Goal: Transaction & Acquisition: Purchase product/service

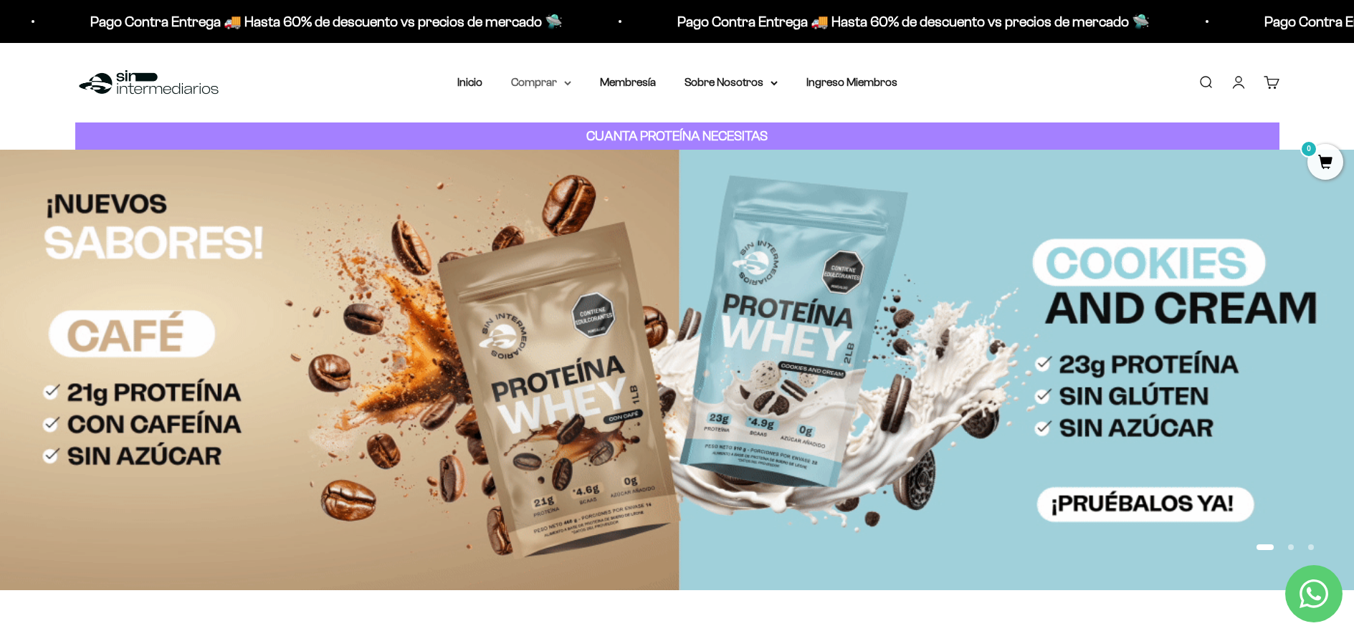
click at [555, 83] on summary "Comprar" at bounding box center [541, 82] width 60 height 19
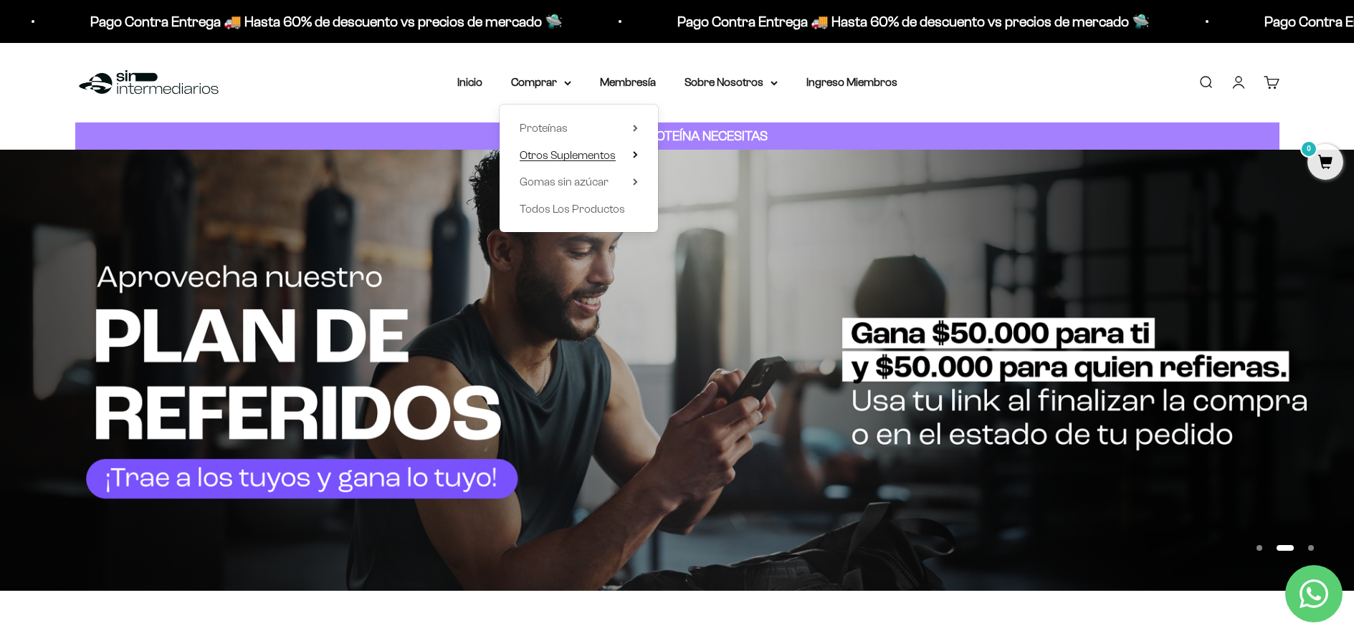
click at [583, 150] on span "Otros Suplementos" at bounding box center [567, 155] width 96 height 12
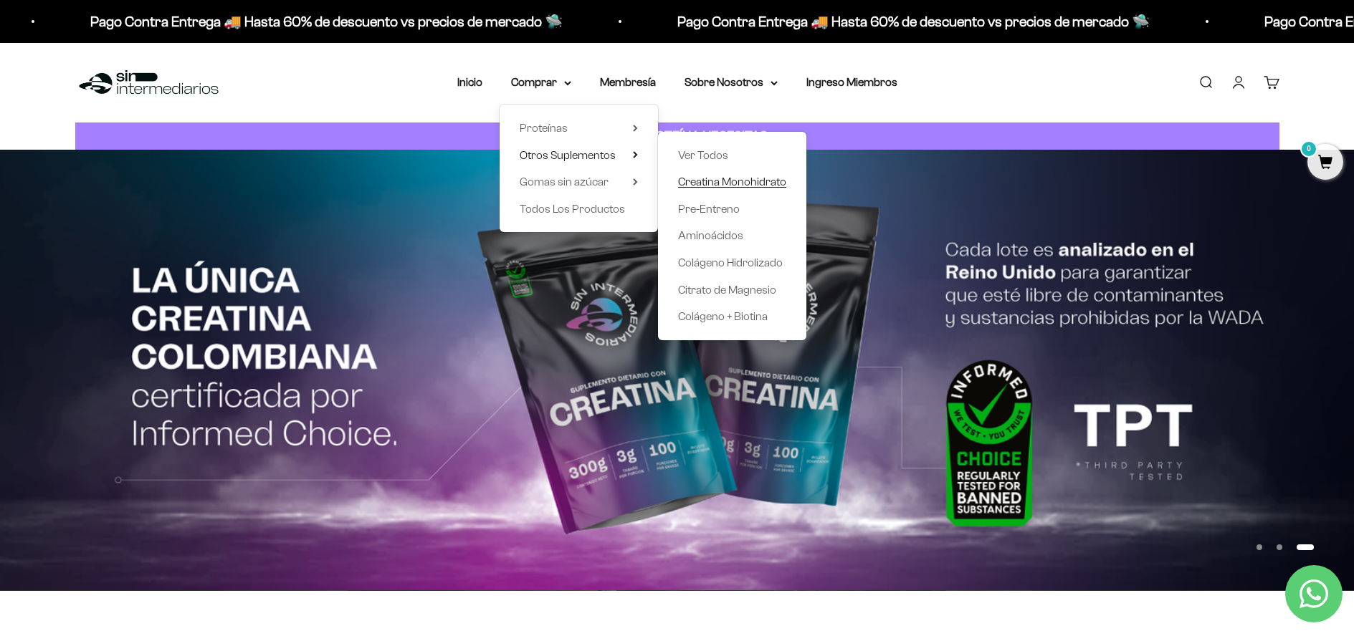
click at [737, 181] on span "Creatina Monohidrato" at bounding box center [732, 182] width 108 height 12
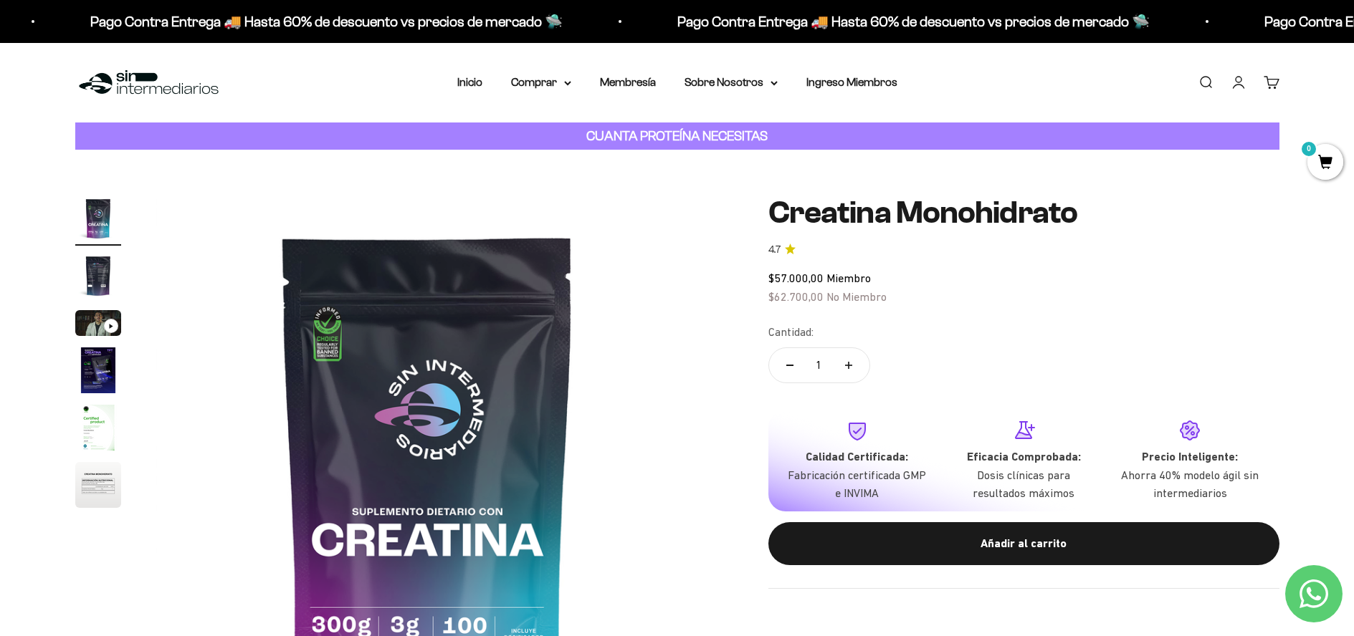
click at [858, 361] on button "Aumentar cantidad" at bounding box center [849, 365] width 42 height 34
click at [793, 369] on button "Reducir cantidad" at bounding box center [790, 365] width 42 height 34
type input "1"
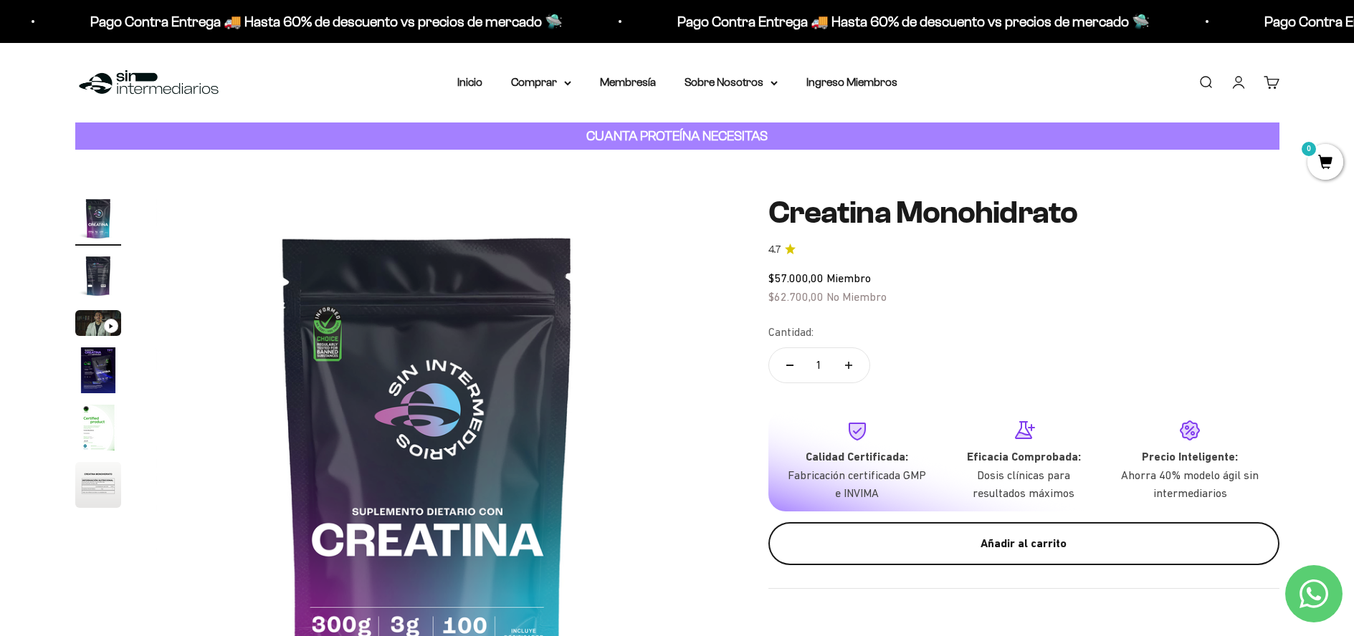
click at [865, 535] on div "Añadir al carrito" at bounding box center [1024, 544] width 454 height 19
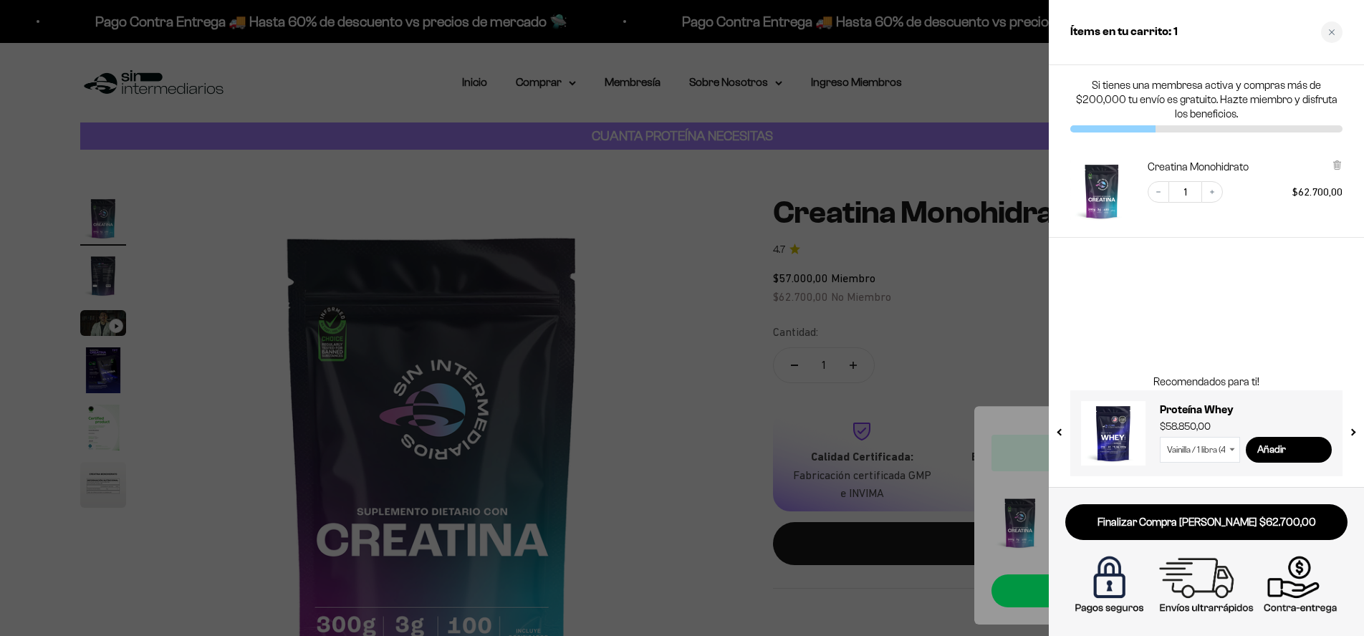
click at [768, 186] on div at bounding box center [682, 318] width 1364 height 636
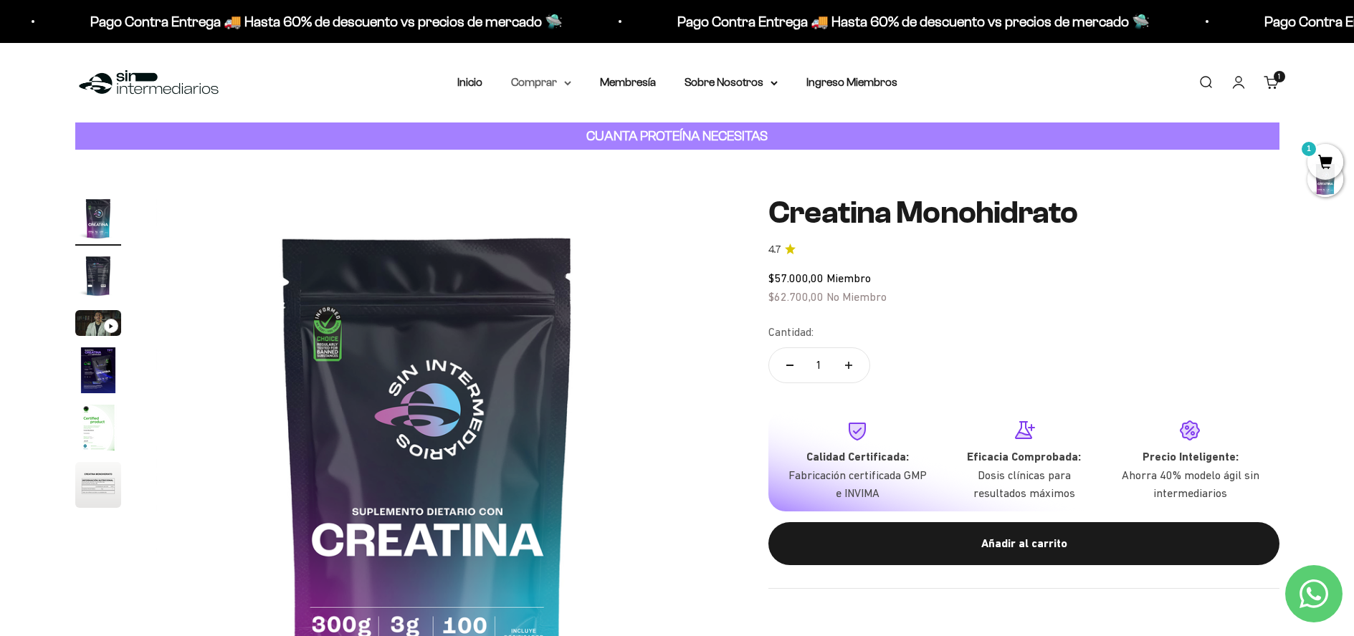
click at [547, 82] on summary "Comprar" at bounding box center [541, 82] width 60 height 19
click at [568, 125] on summary "Proteínas" at bounding box center [578, 128] width 118 height 19
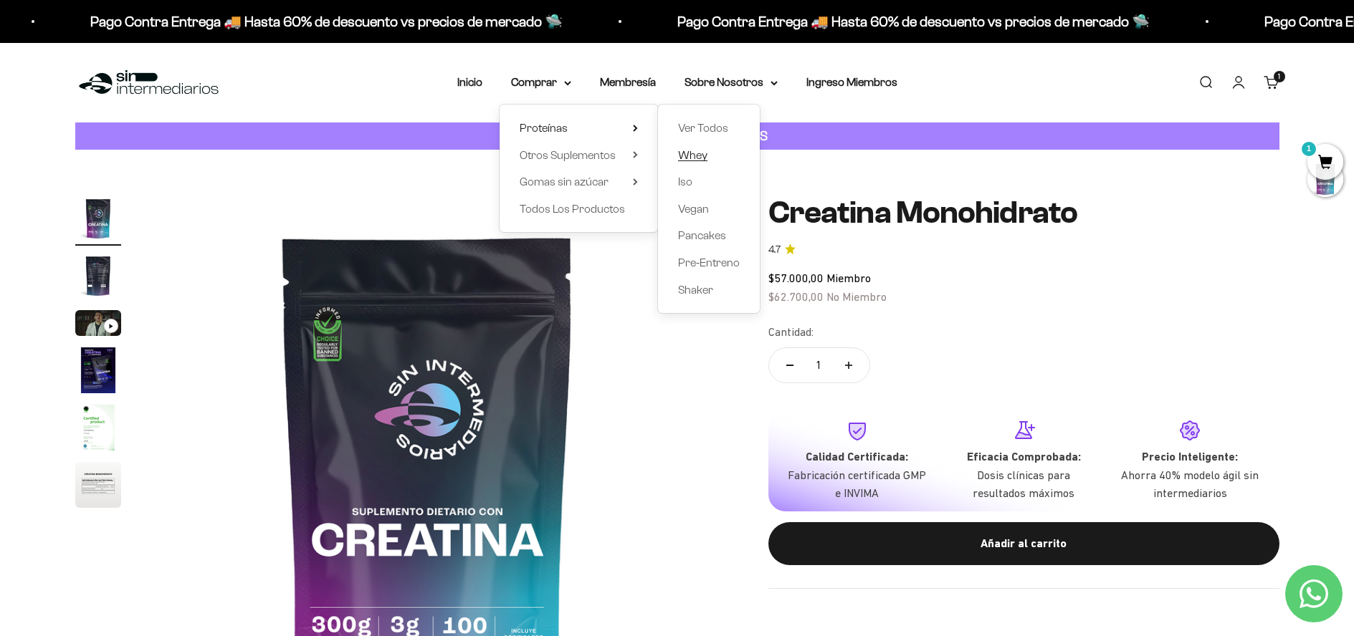
click at [699, 156] on span "Whey" at bounding box center [692, 155] width 29 height 12
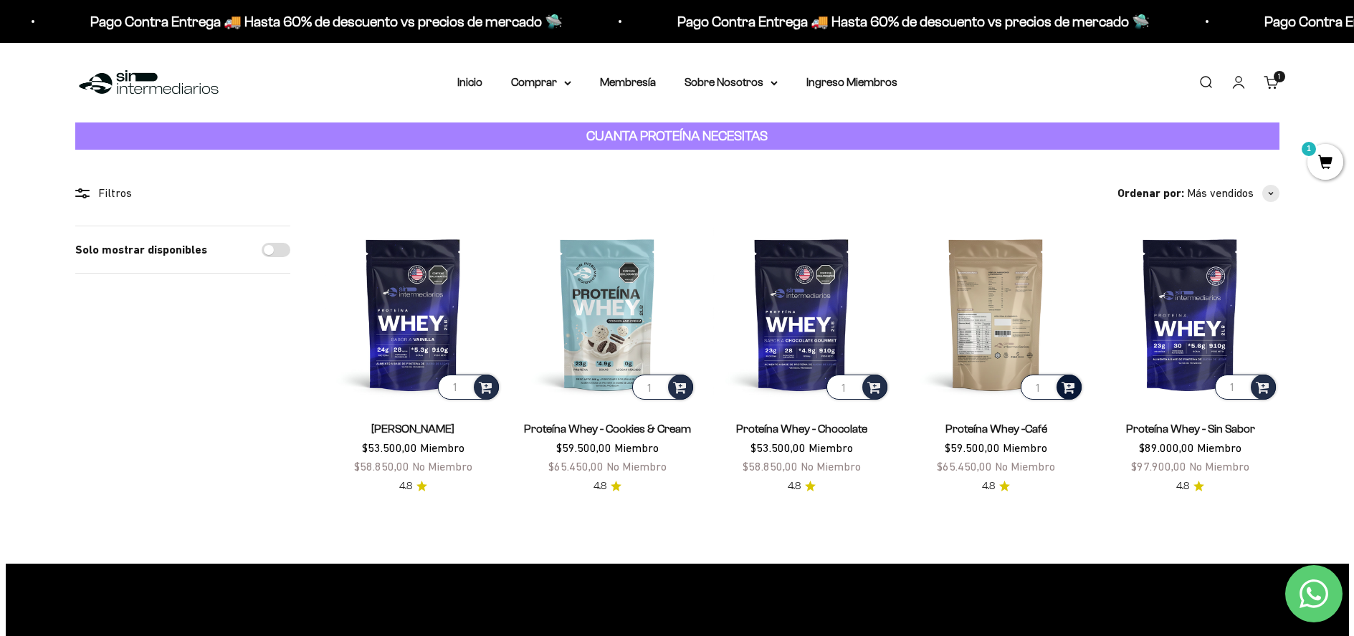
click at [1073, 386] on span at bounding box center [1068, 386] width 14 height 16
click at [1037, 349] on li "Café / 1 libra (460g)" at bounding box center [996, 348] width 170 height 17
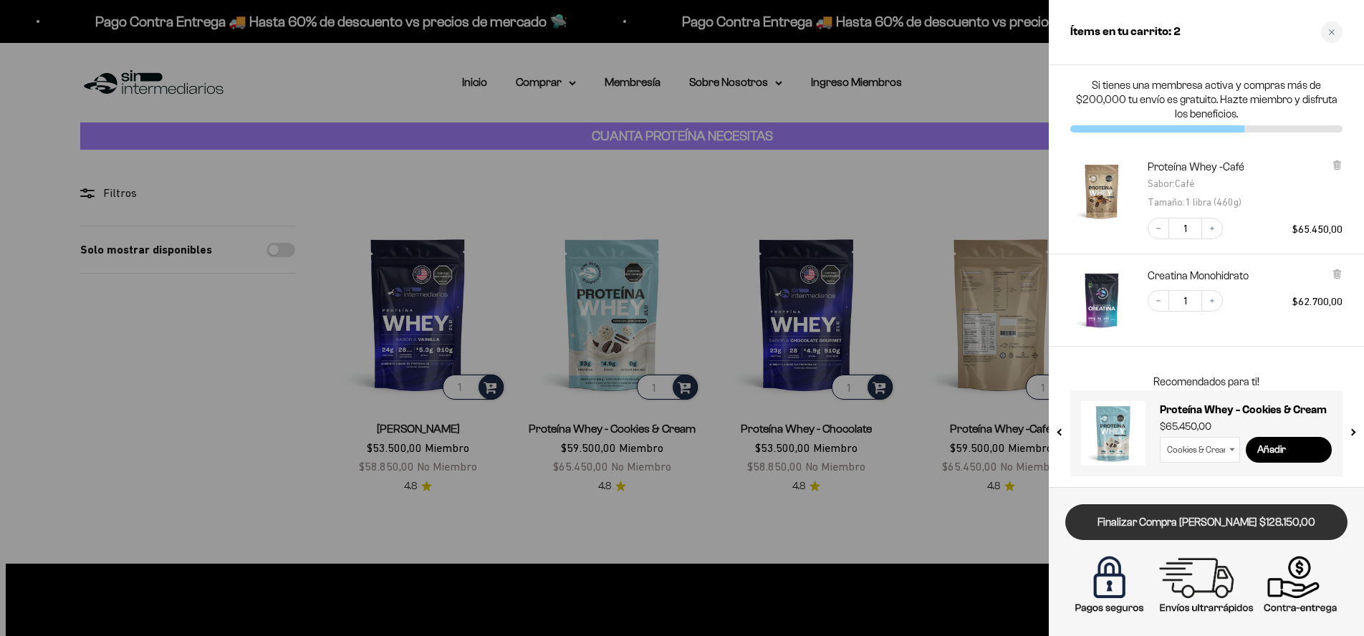
click at [1168, 522] on link "Finalizar Compra Segura $128.150,00" at bounding box center [1207, 522] width 282 height 37
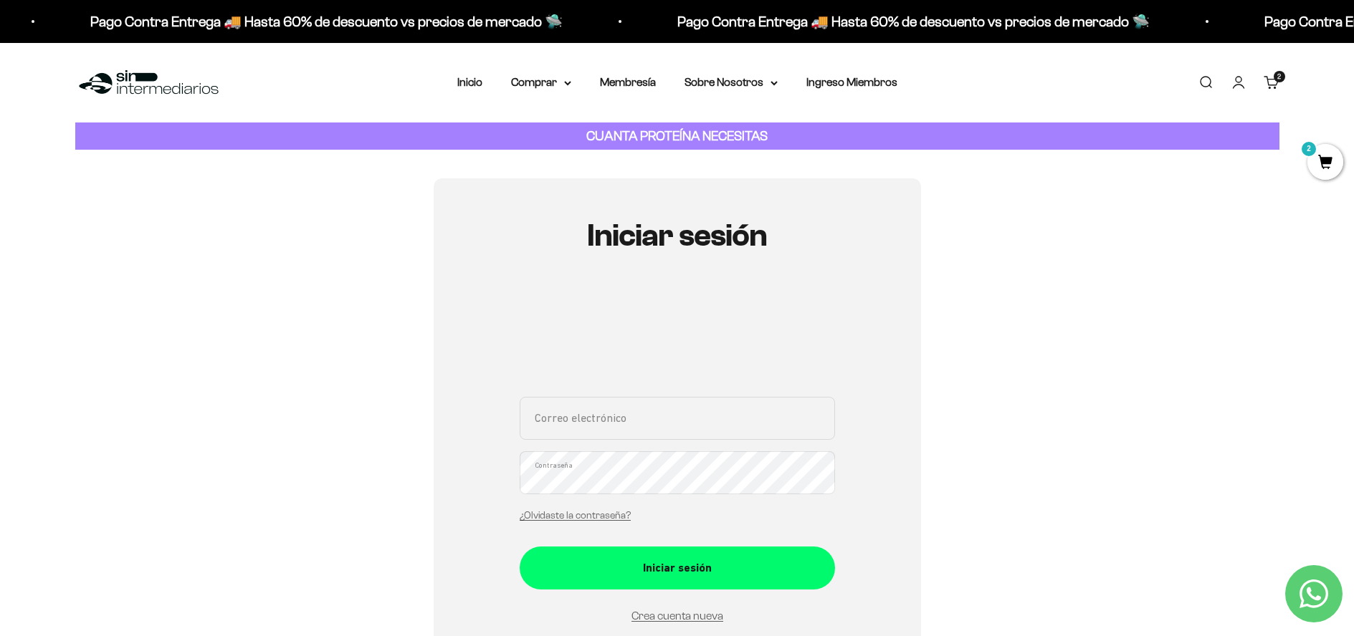
type input "francisco.lam816@gmail.com"
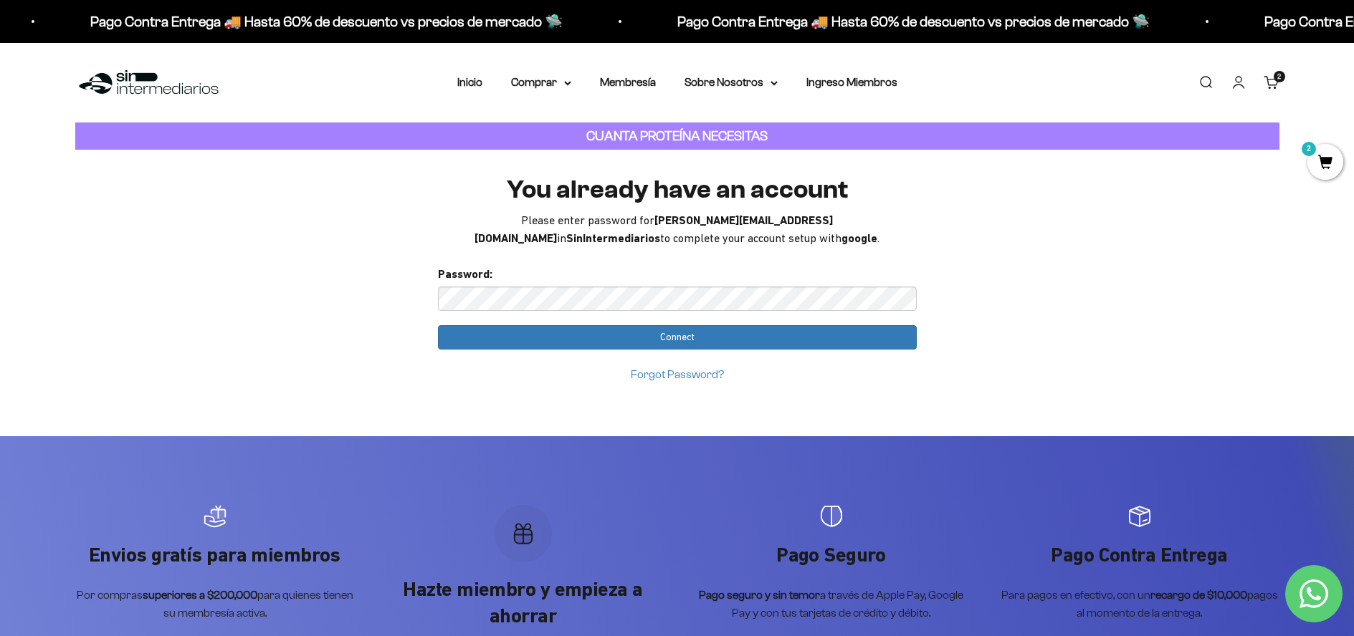
click at [662, 376] on link "Forgot Password?" at bounding box center [677, 374] width 93 height 12
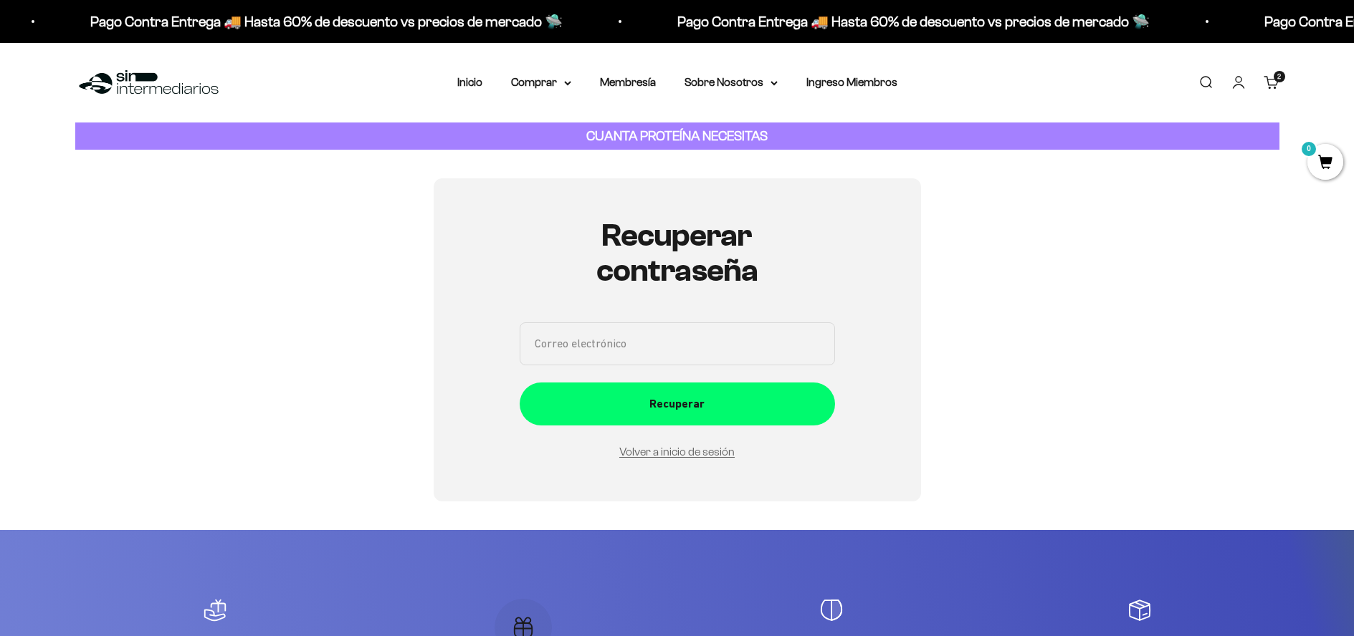
scroll to position [161, 0]
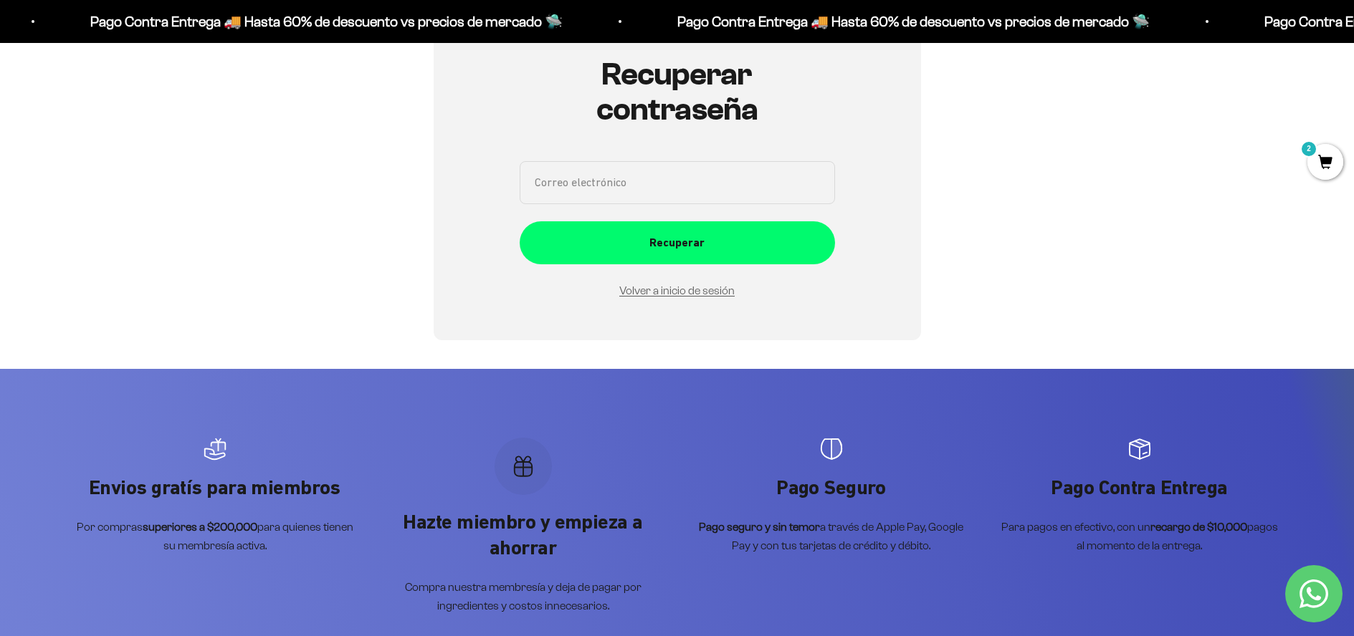
click at [613, 178] on input "Correo electrónico" at bounding box center [676, 182] width 315 height 43
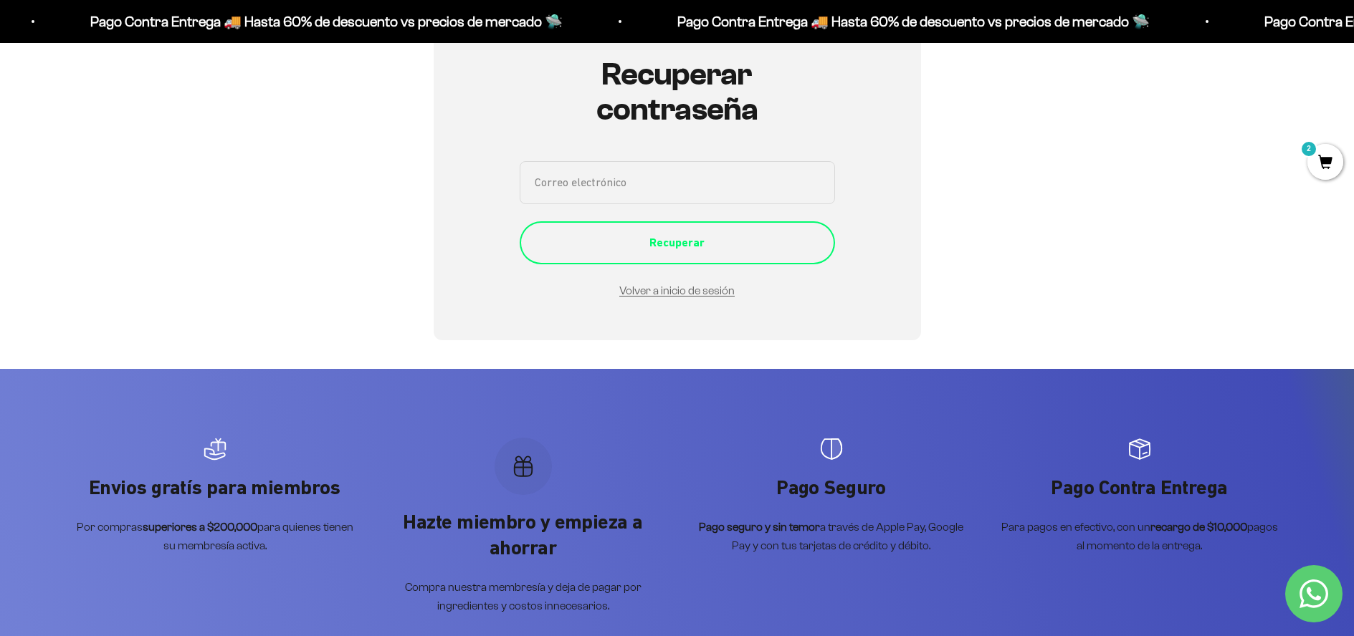
type input "francisco.lam816@gmail.com"
click at [653, 237] on div "Recuperar" at bounding box center [677, 243] width 258 height 19
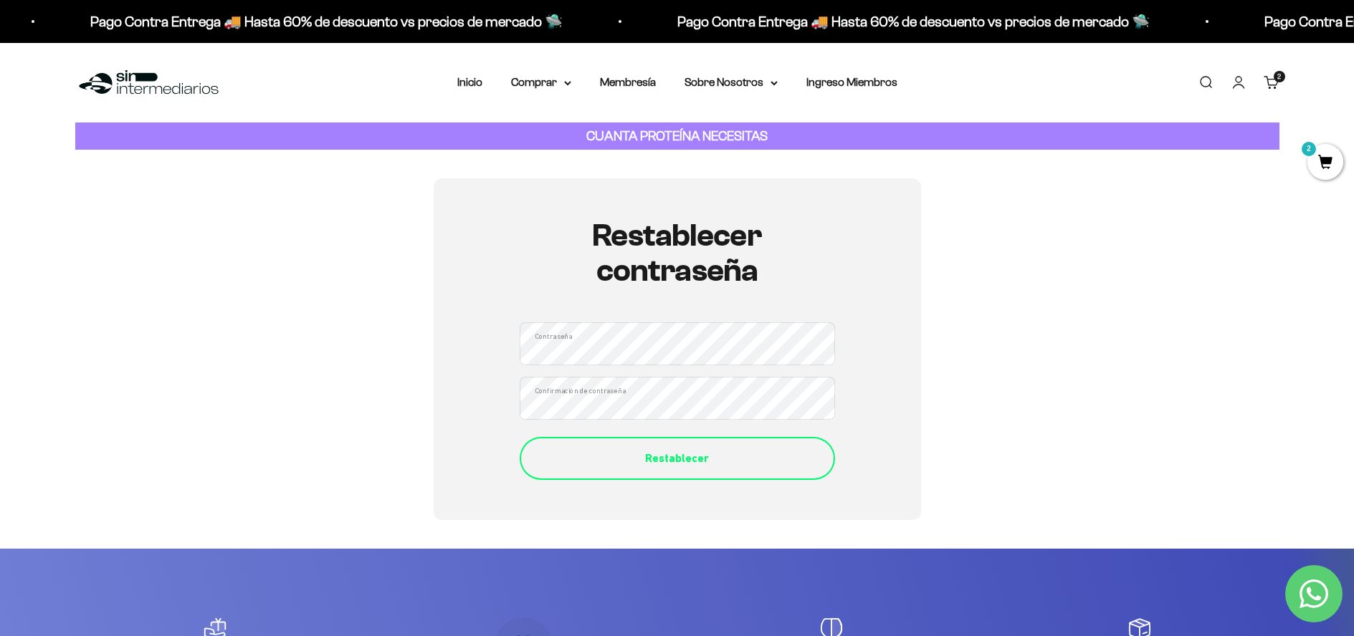
click at [656, 454] on div "Restablecer" at bounding box center [677, 458] width 258 height 19
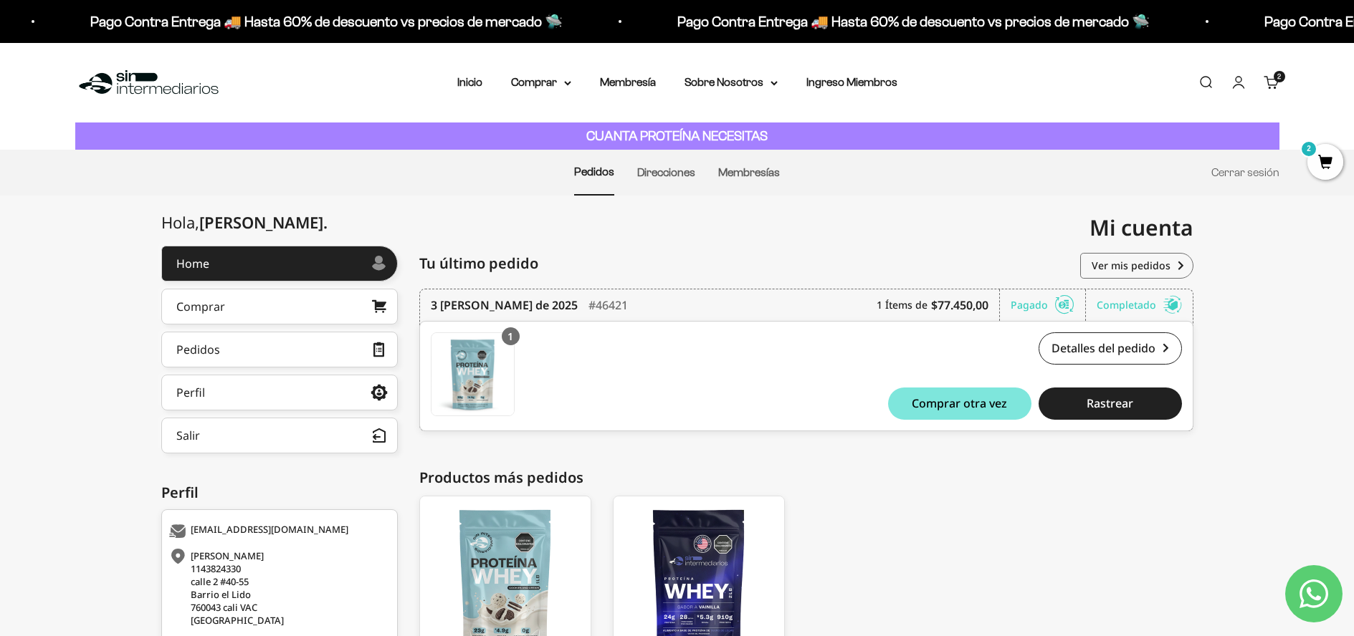
click at [1277, 81] on cart-count "2 artículos 2" at bounding box center [1278, 76] width 11 height 11
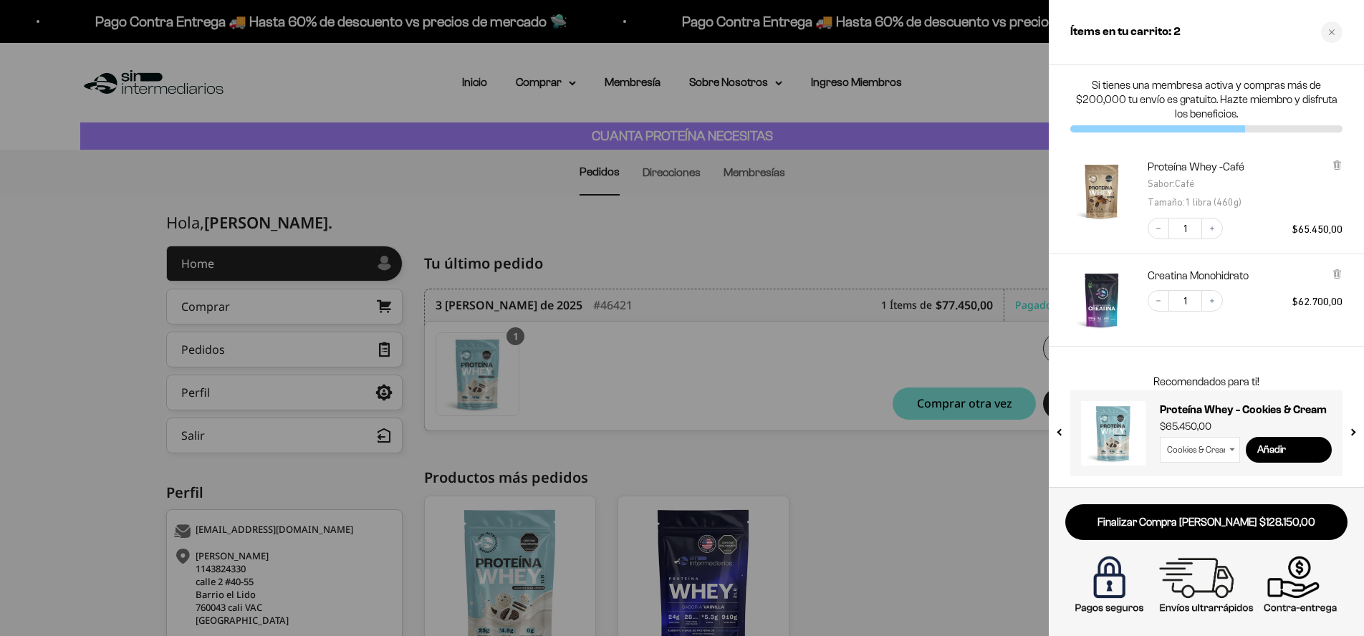
click at [649, 218] on div at bounding box center [682, 318] width 1364 height 636
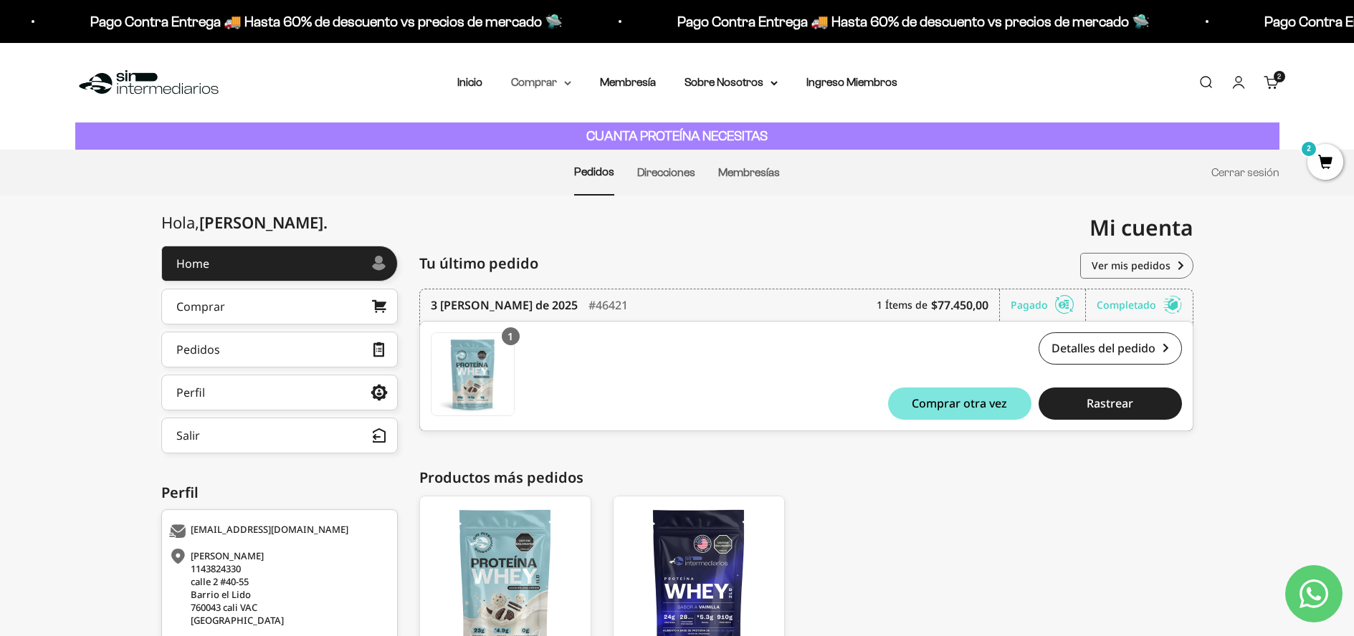
click at [537, 82] on summary "Comprar" at bounding box center [541, 82] width 60 height 19
click at [589, 156] on span "Otros Suplementos" at bounding box center [567, 155] width 96 height 12
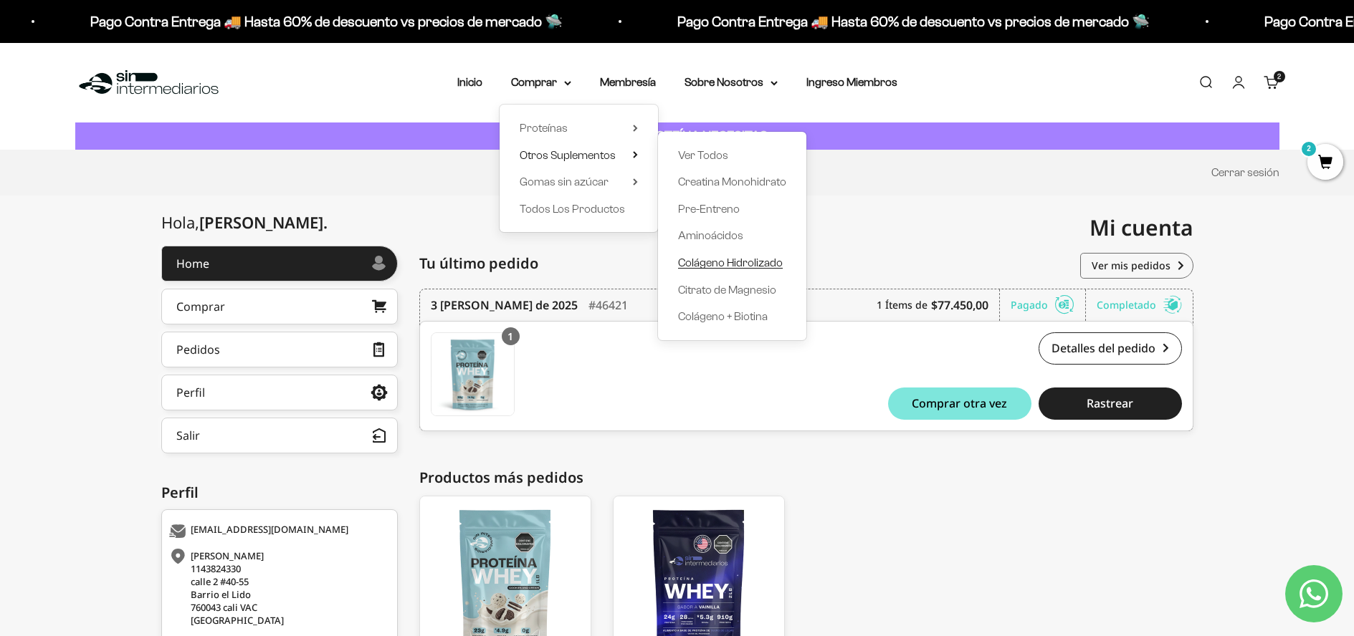
click at [724, 259] on span "Colágeno Hidrolizado" at bounding box center [730, 263] width 105 height 12
